Goal: Information Seeking & Learning: Learn about a topic

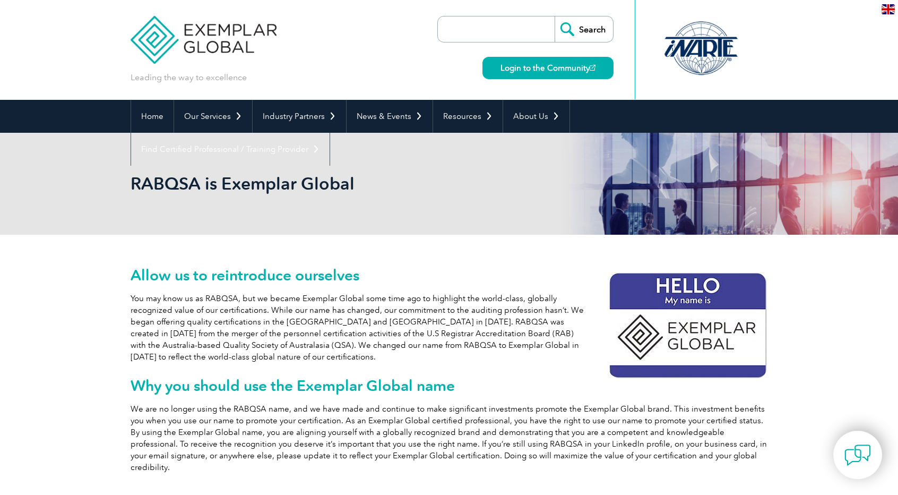
click at [235, 306] on p "You may know us as RABQSA, but we became Exemplar Global some time ago to highl…" at bounding box center [449, 327] width 637 height 70
drag, startPoint x: 208, startPoint y: 298, endPoint x: 218, endPoint y: 298, distance: 9.6
click at [238, 298] on p "You may know us as RABQSA, but we became Exemplar Global some time ago to highl…" at bounding box center [449, 327] width 637 height 70
click at [217, 298] on p "You may know us as RABQSA, but we became Exemplar Global some time ago to highl…" at bounding box center [449, 327] width 637 height 70
click at [283, 336] on p "You may know us as RABQSA, but we became Exemplar Global some time ago to highl…" at bounding box center [449, 327] width 637 height 70
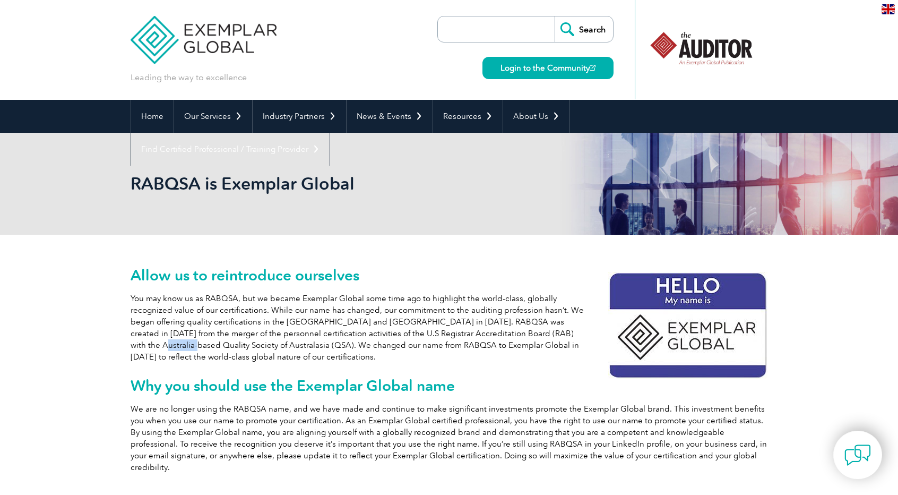
drag, startPoint x: 536, startPoint y: 334, endPoint x: 406, endPoint y: 319, distance: 130.9
click at [559, 333] on p "You may know us as RABQSA, but we became Exemplar Global some time ago to highl…" at bounding box center [449, 327] width 637 height 70
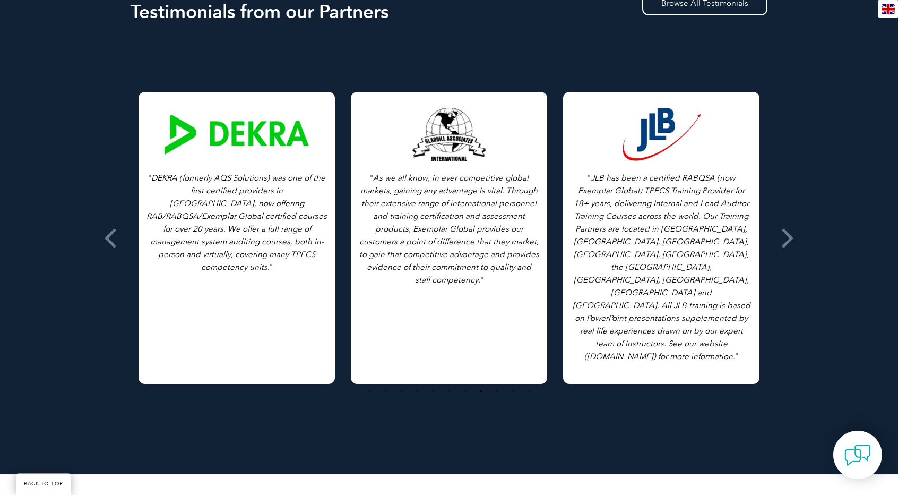
scroll to position [584, 0]
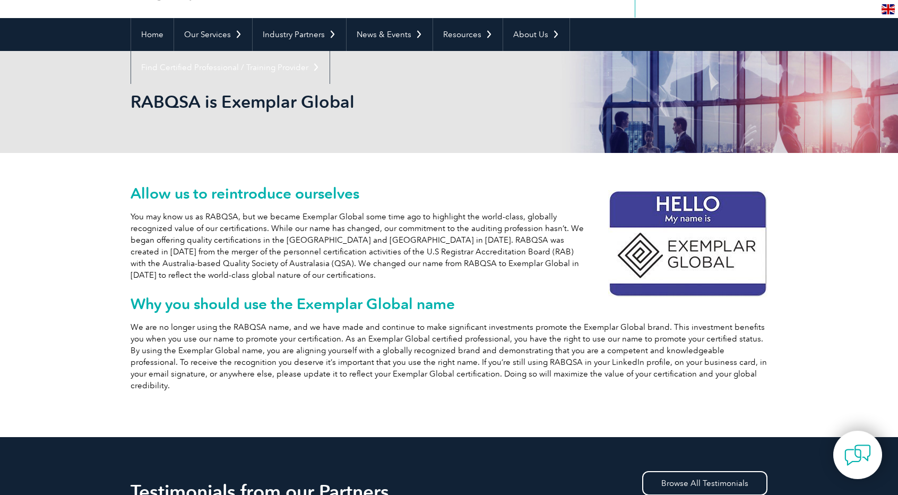
scroll to position [159, 0]
